Goal: Complete application form

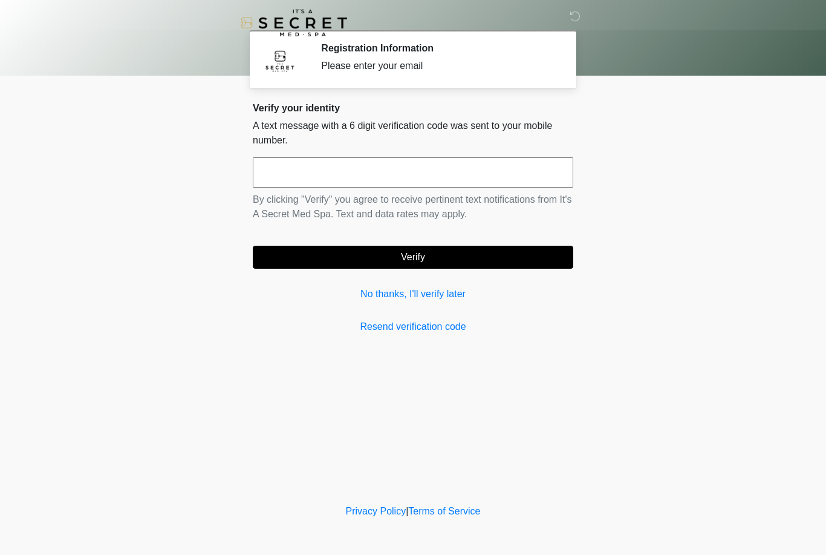
click at [455, 165] on input "text" at bounding box center [413, 172] width 321 height 30
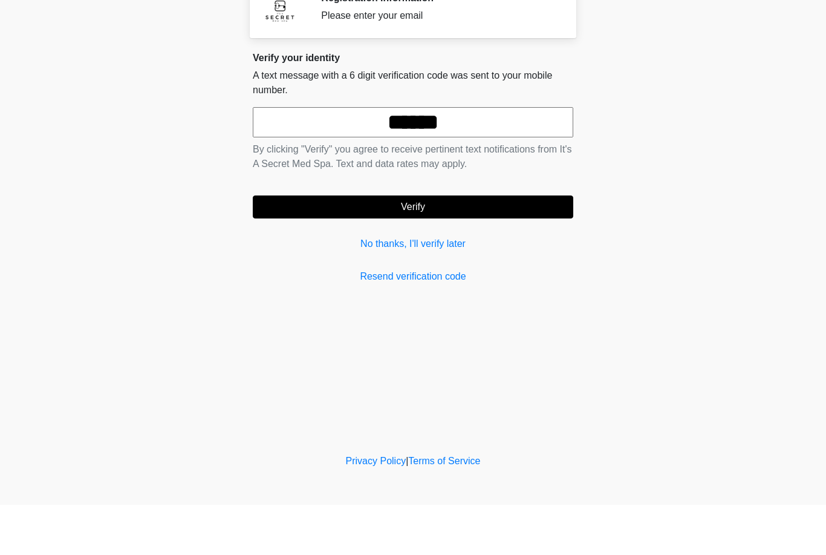
type input "******"
click at [505, 246] on button "Verify" at bounding box center [413, 257] width 321 height 23
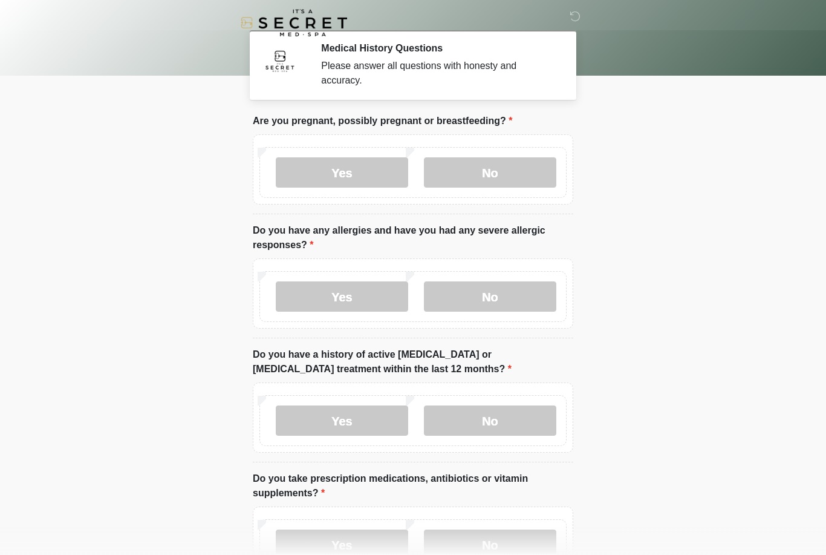
click at [515, 166] on label "No" at bounding box center [490, 172] width 132 height 30
click at [517, 289] on label "No" at bounding box center [490, 296] width 132 height 30
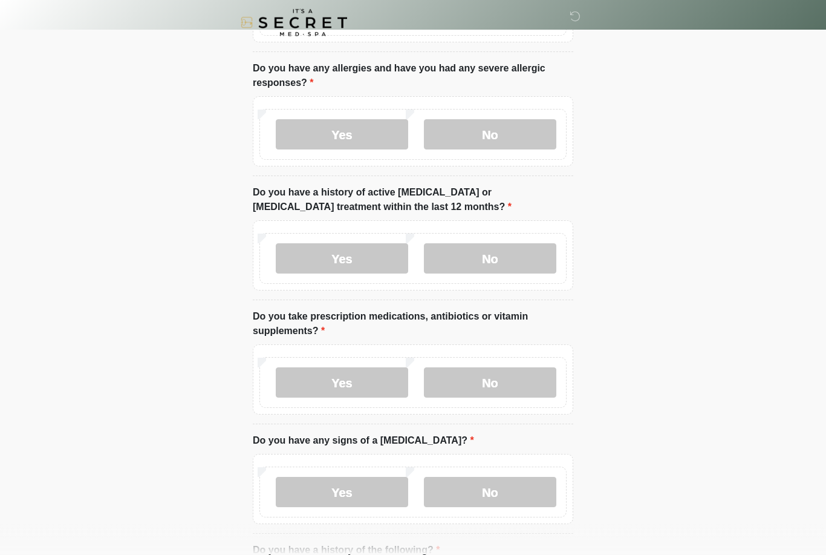
click at [518, 255] on label "No" at bounding box center [490, 259] width 132 height 30
click at [366, 376] on label "Yes" at bounding box center [342, 382] width 132 height 30
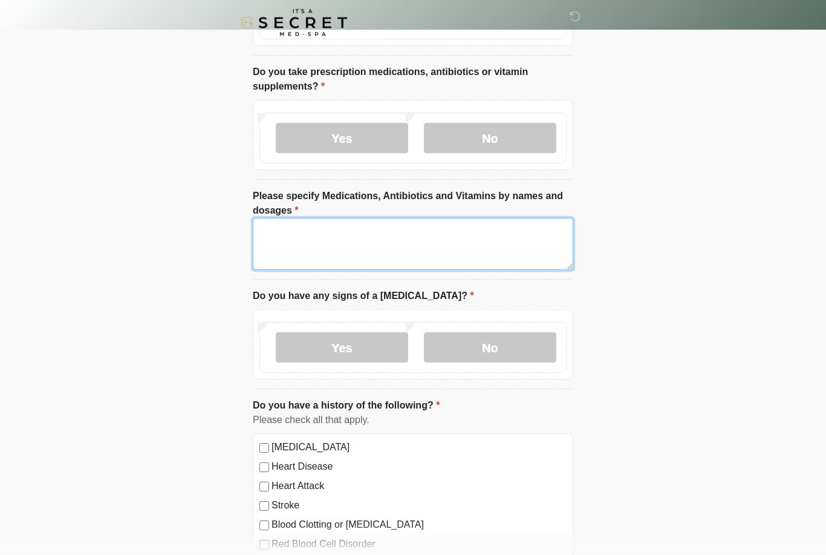
click at [502, 235] on textarea "Please specify Medications, Antibiotics and Vitamins by names and dosages" at bounding box center [413, 244] width 321 height 52
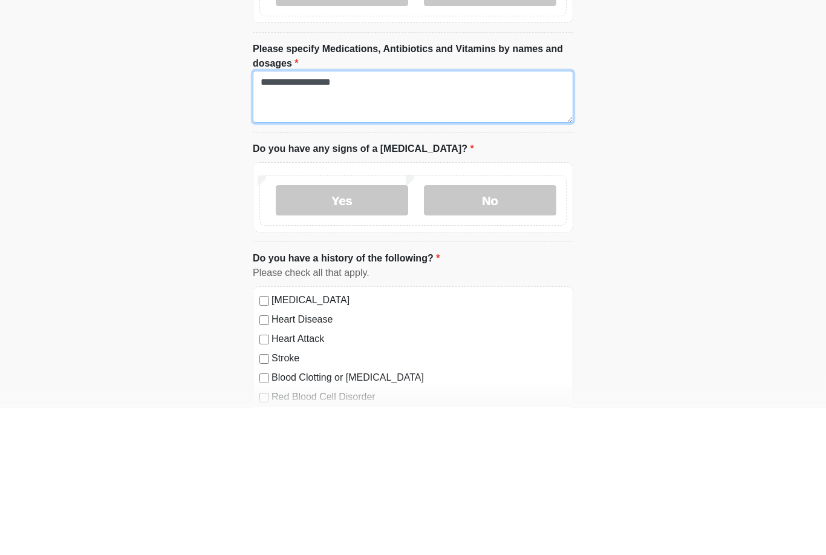
type textarea "**********"
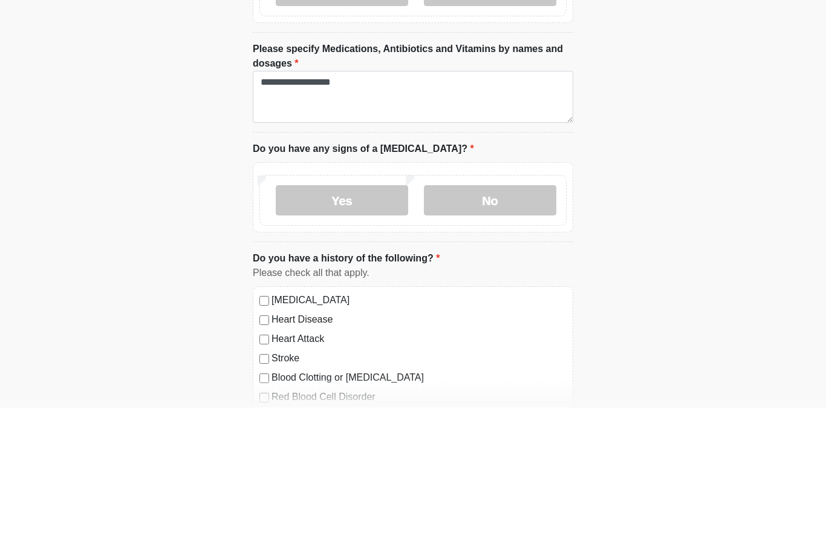
click at [520, 333] on label "No" at bounding box center [490, 348] width 132 height 30
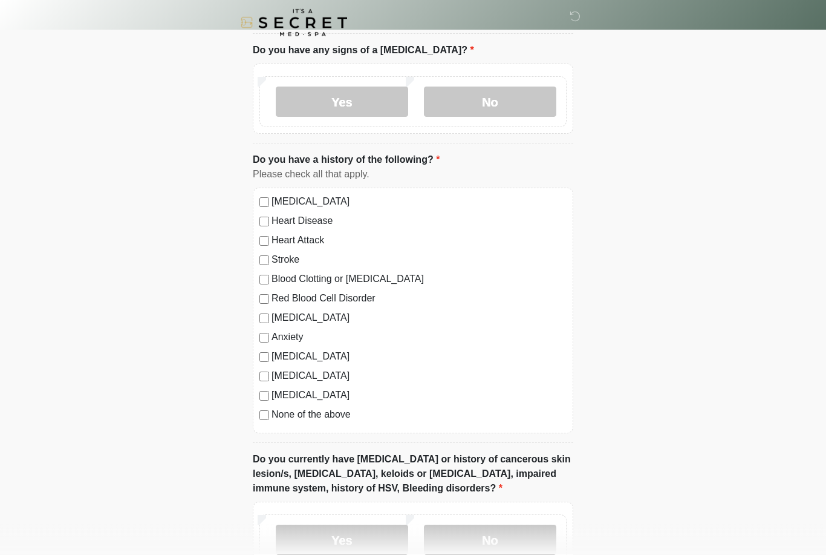
scroll to position [688, 0]
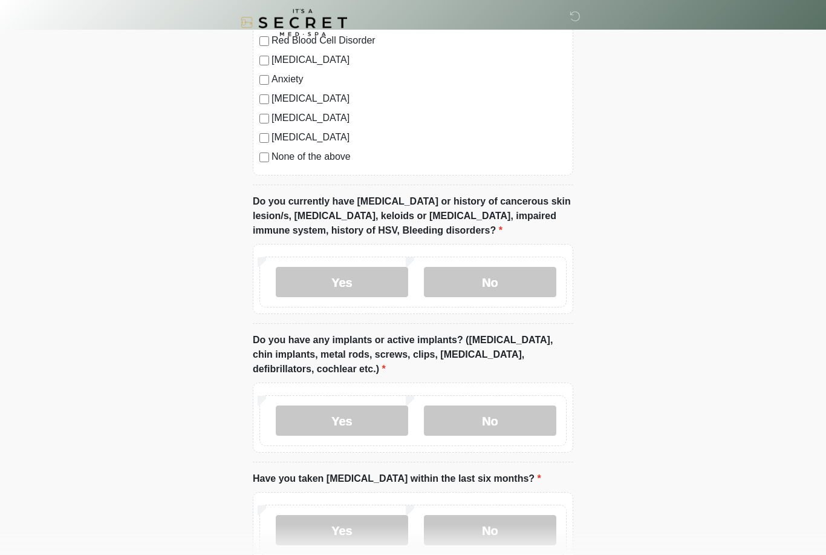
click at [527, 272] on label "No" at bounding box center [490, 282] width 132 height 30
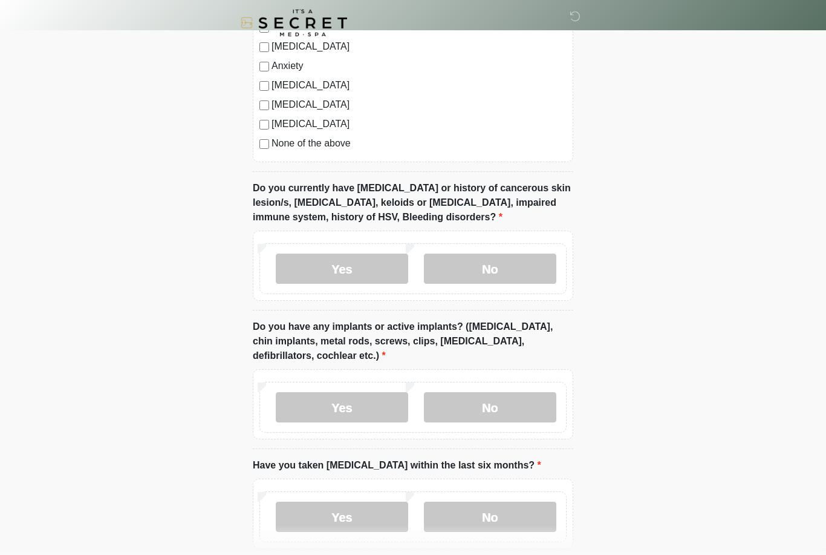
scroll to position [983, 0]
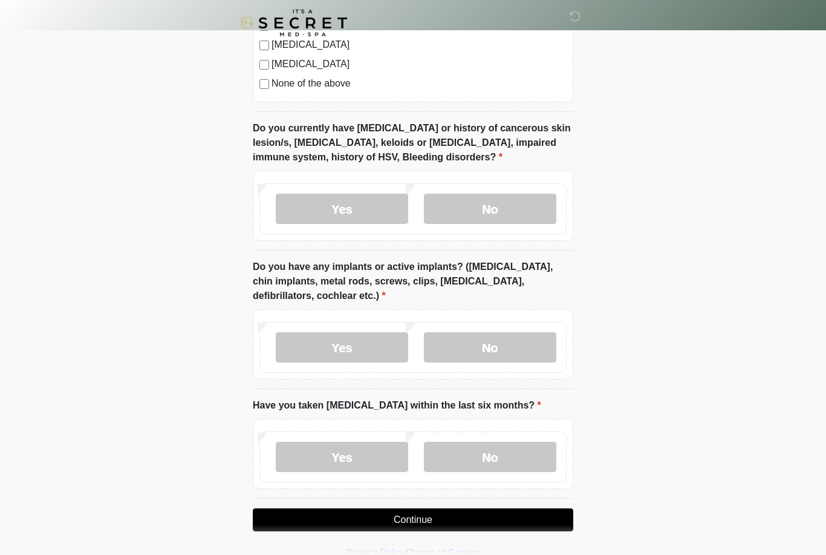
click at [363, 342] on label "Yes" at bounding box center [342, 347] width 132 height 30
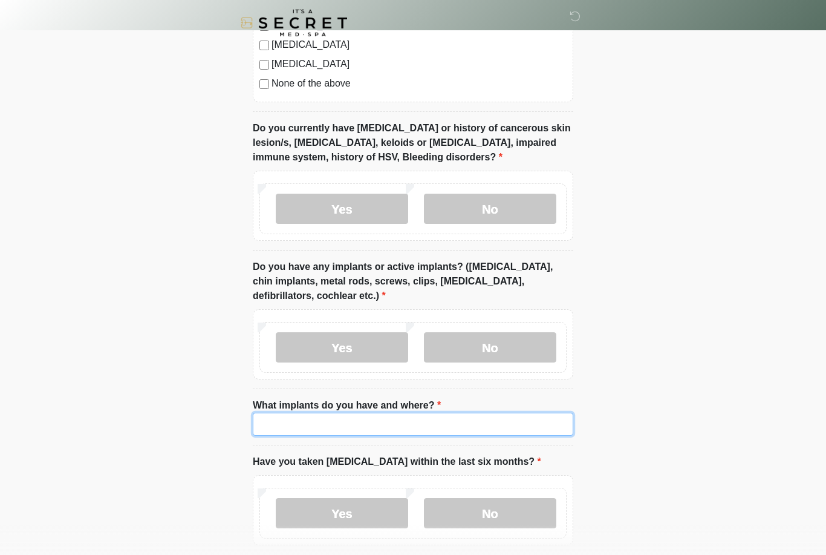
click at [473, 424] on input "What implants do you have and where?" at bounding box center [413, 423] width 321 height 23
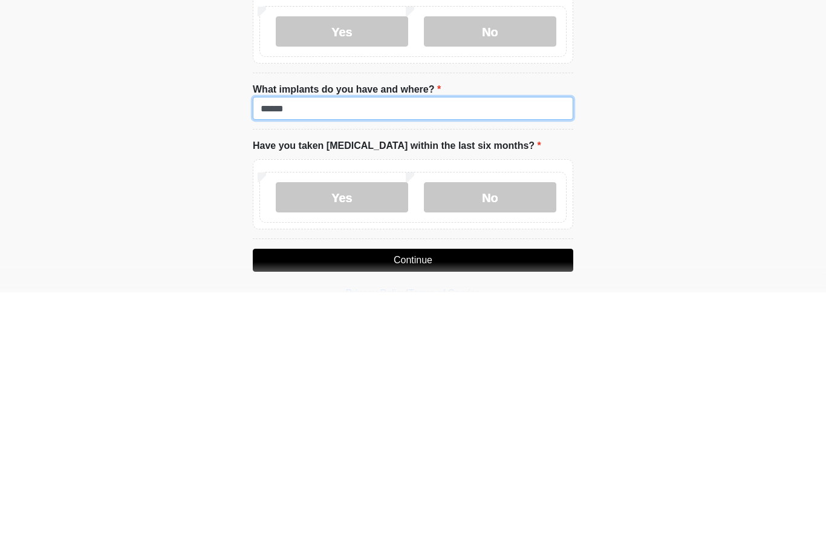
scroll to position [1078, 0]
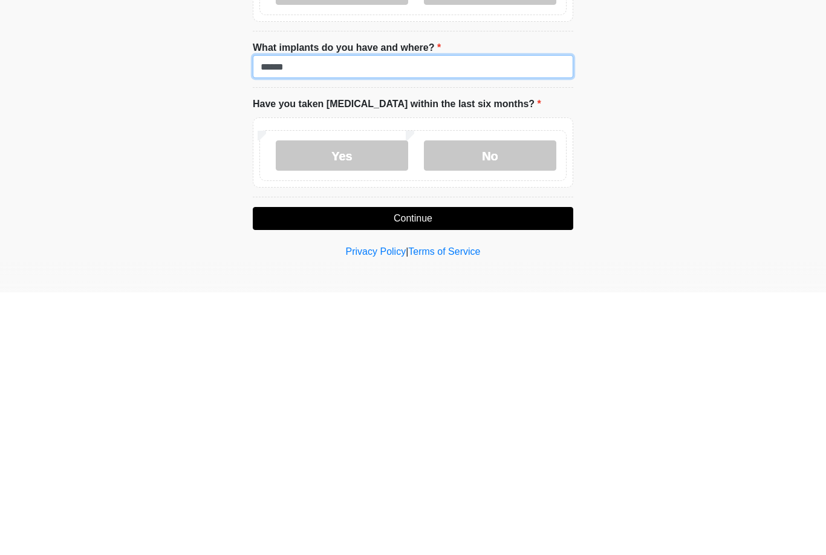
type input "******"
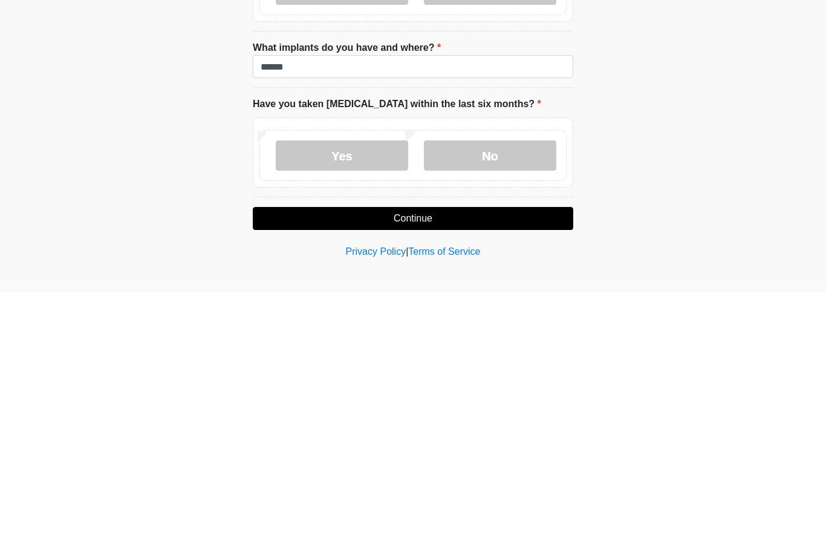
click at [527, 403] on label "No" at bounding box center [490, 418] width 132 height 30
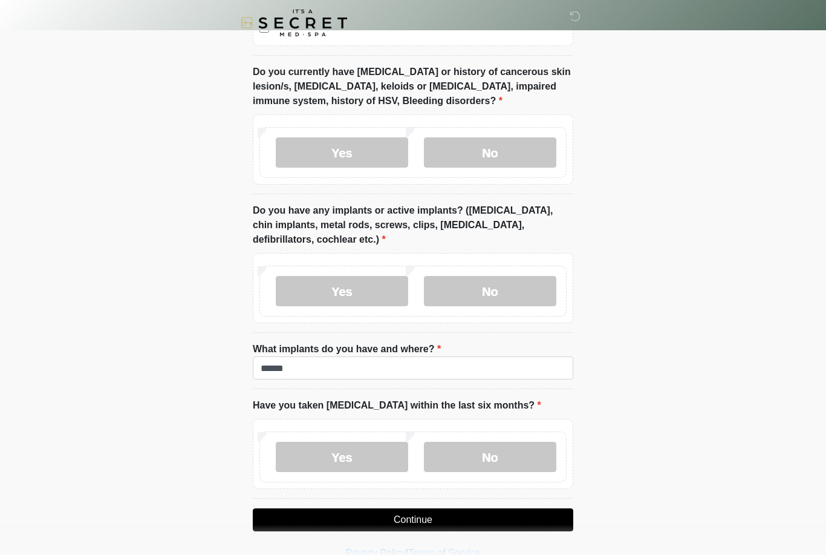
click at [491, 514] on button "Continue" at bounding box center [413, 519] width 321 height 23
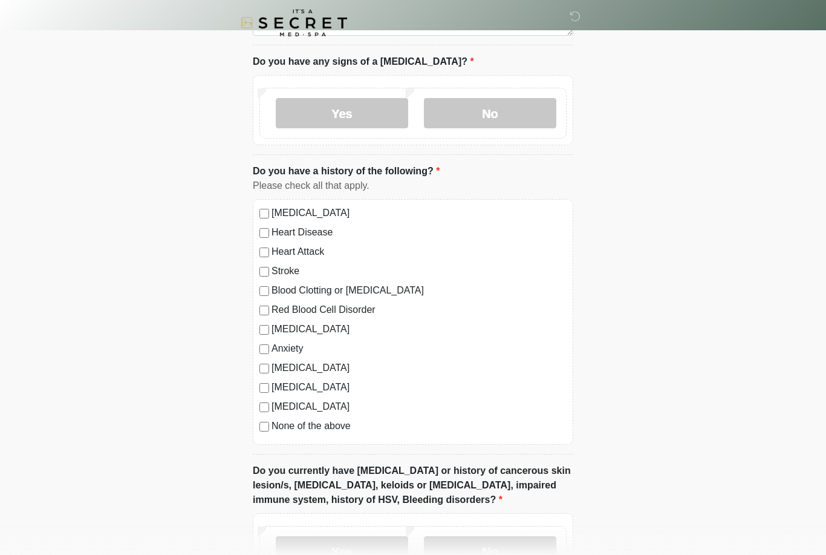
scroll to position [0, 0]
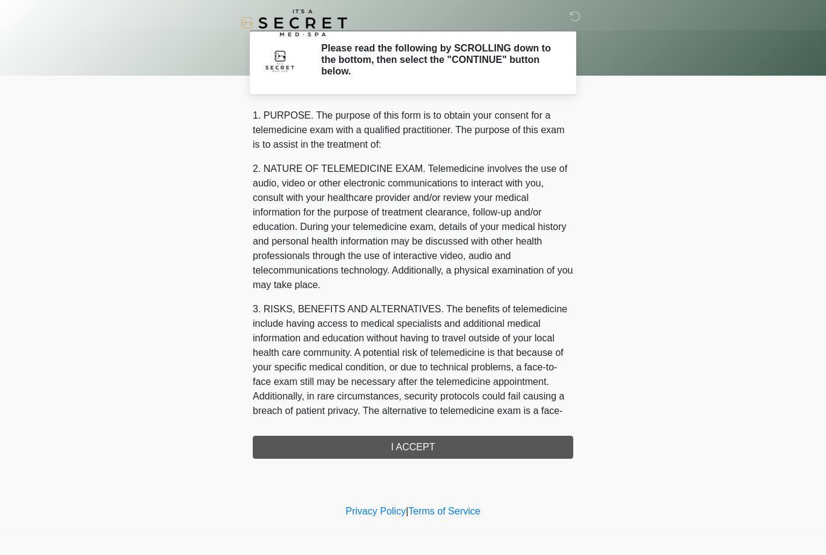
click at [520, 445] on div "1. PURPOSE. The purpose of this form is to obtain your consent for a telemedici…" at bounding box center [413, 283] width 321 height 350
click at [480, 448] on div "1. PURPOSE. The purpose of this form is to obtain your consent for a telemedici…" at bounding box center [413, 283] width 321 height 350
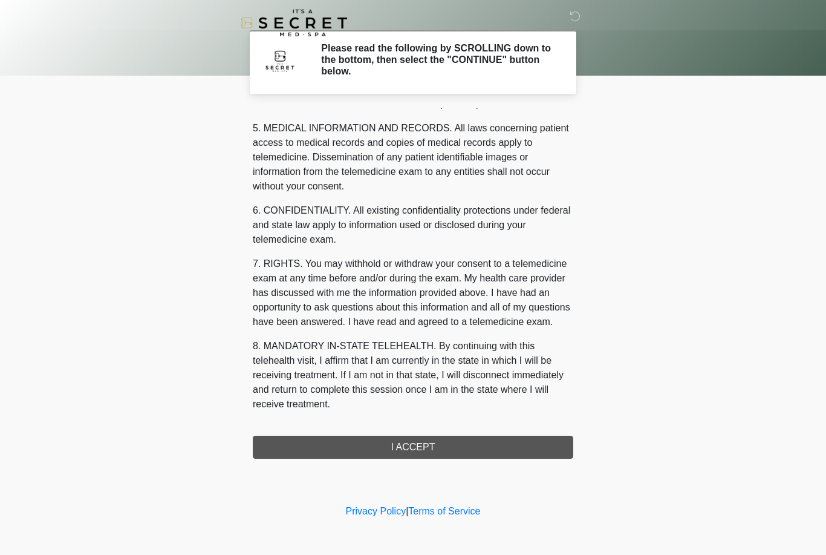
scroll to position [389, 0]
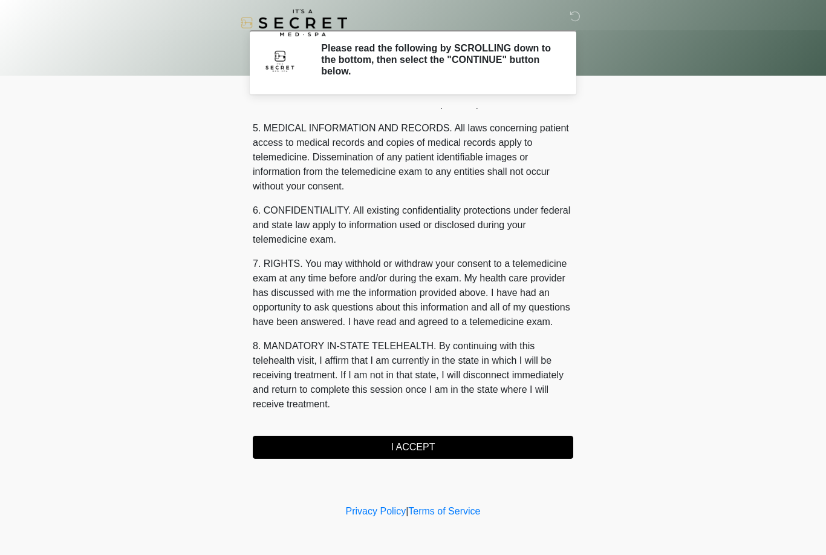
click at [445, 450] on button "I ACCEPT" at bounding box center [413, 446] width 321 height 23
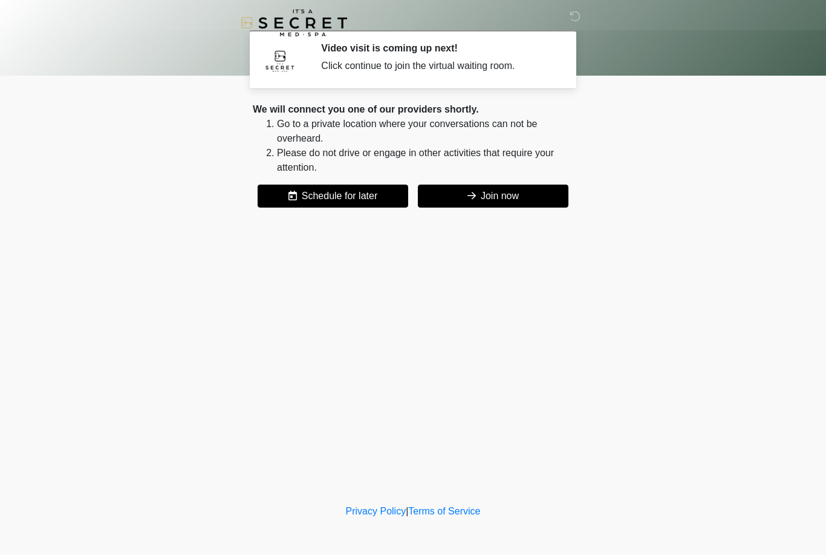
click at [517, 193] on button "Join now" at bounding box center [493, 195] width 151 height 23
